Goal: Task Accomplishment & Management: Use online tool/utility

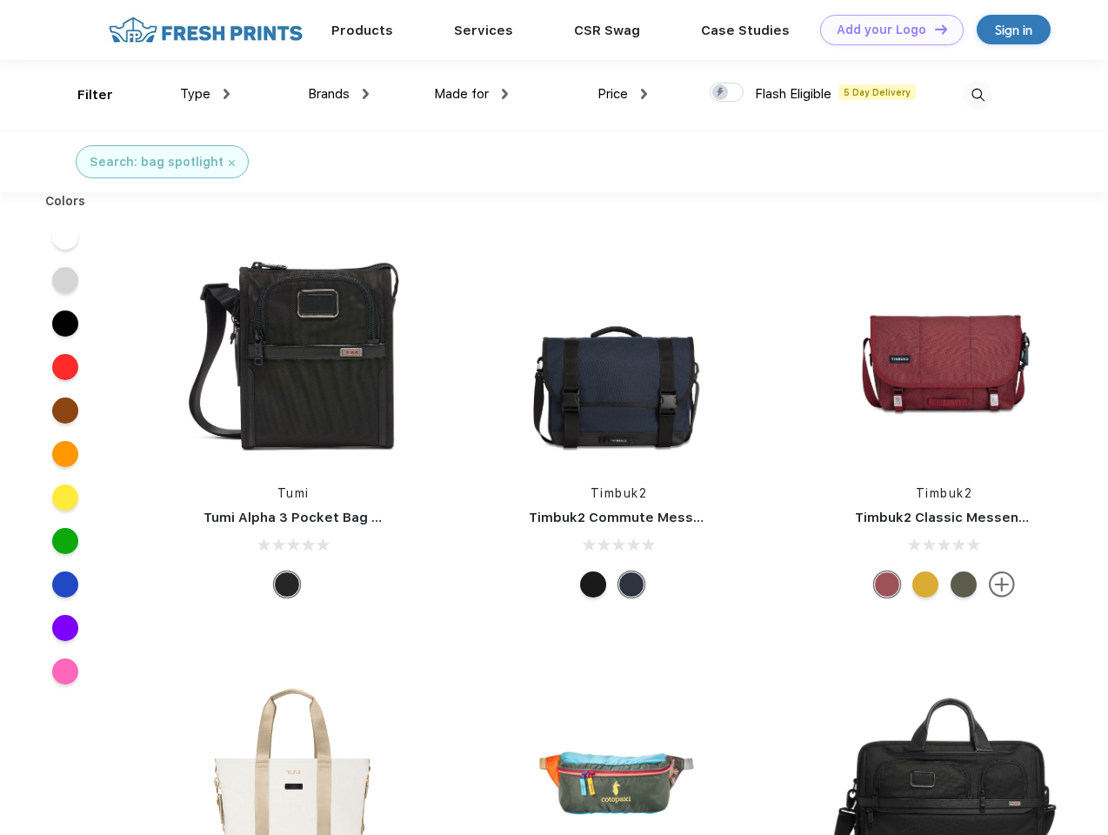
scroll to position [1, 0]
click at [885, 30] on link "Add your Logo Design Tool" at bounding box center [891, 30] width 143 height 30
click at [0, 0] on div "Design Tool" at bounding box center [0, 0] width 0 height 0
click at [933, 29] on link "Add your Logo Design Tool" at bounding box center [891, 30] width 143 height 30
click at [83, 95] on div "Filter" at bounding box center [95, 95] width 36 height 20
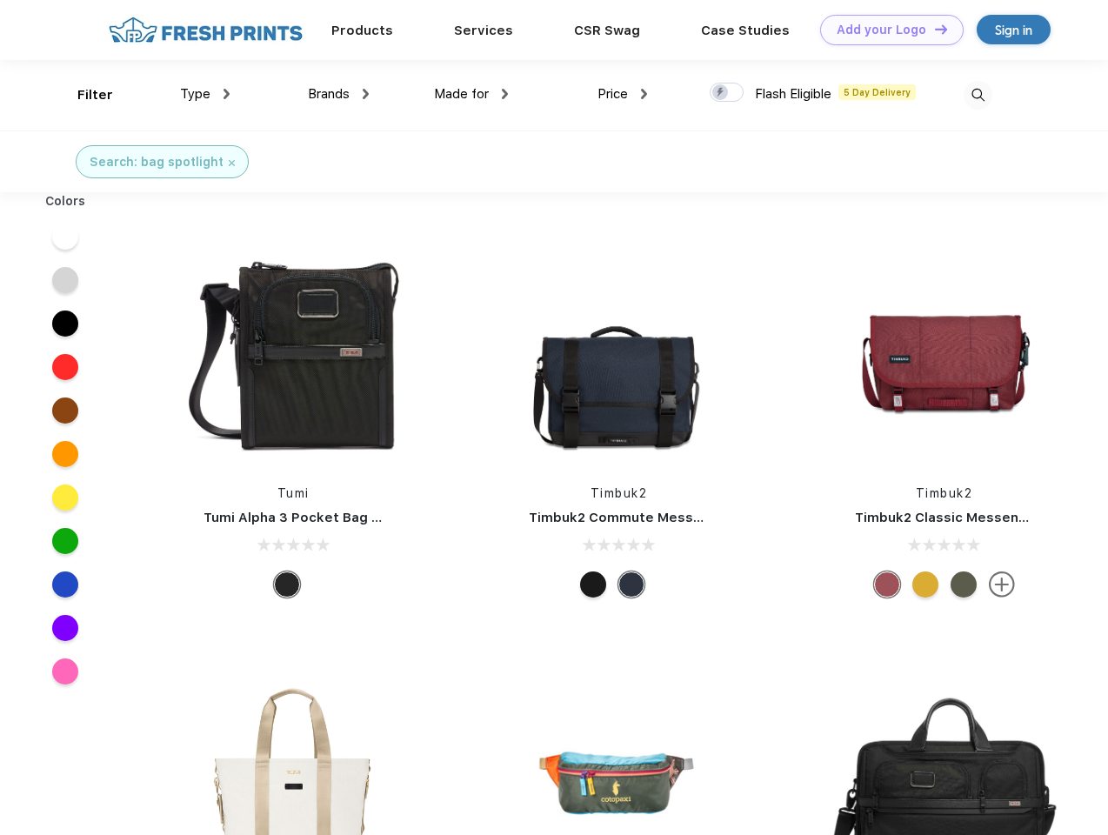
click at [205, 94] on span "Type" at bounding box center [195, 94] width 30 height 16
click at [338, 94] on span "Brands" at bounding box center [329, 94] width 42 height 16
click at [471, 94] on span "Made for" at bounding box center [461, 94] width 55 height 16
click at [623, 94] on span "Price" at bounding box center [612, 94] width 30 height 16
click at [727, 93] on div at bounding box center [727, 92] width 34 height 19
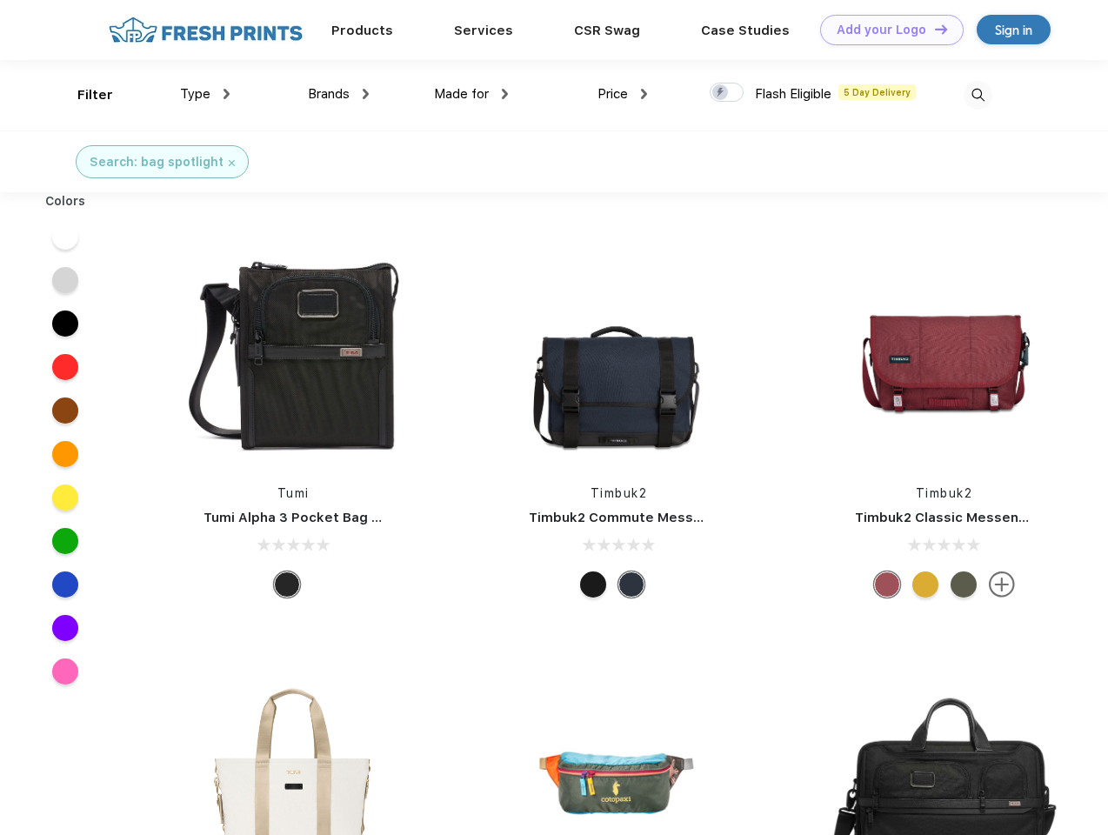
click at [721, 93] on input "checkbox" at bounding box center [715, 87] width 11 height 11
click at [977, 95] on img at bounding box center [977, 95] width 29 height 29
